Goal: Task Accomplishment & Management: Complete application form

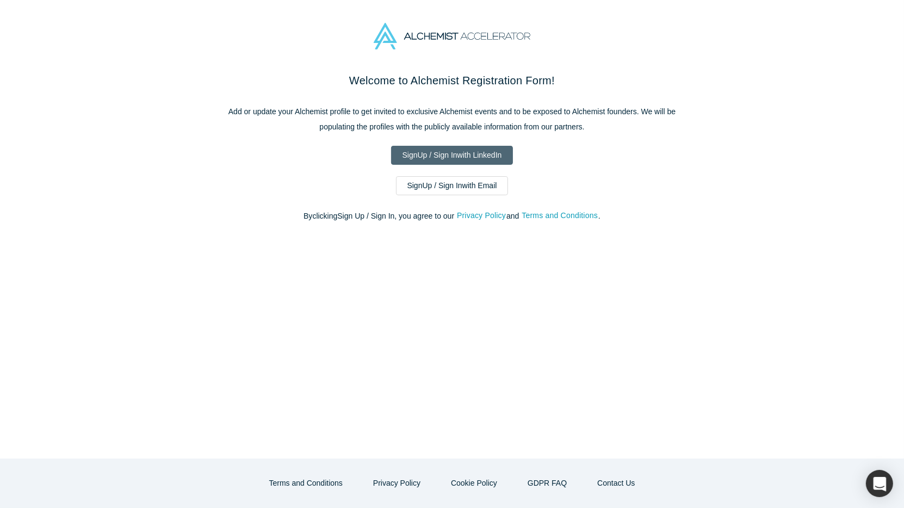
click at [430, 158] on link "Sign Up / Sign In with LinkedIn" at bounding box center [452, 155] width 122 height 19
